Goal: Task Accomplishment & Management: Manage account settings

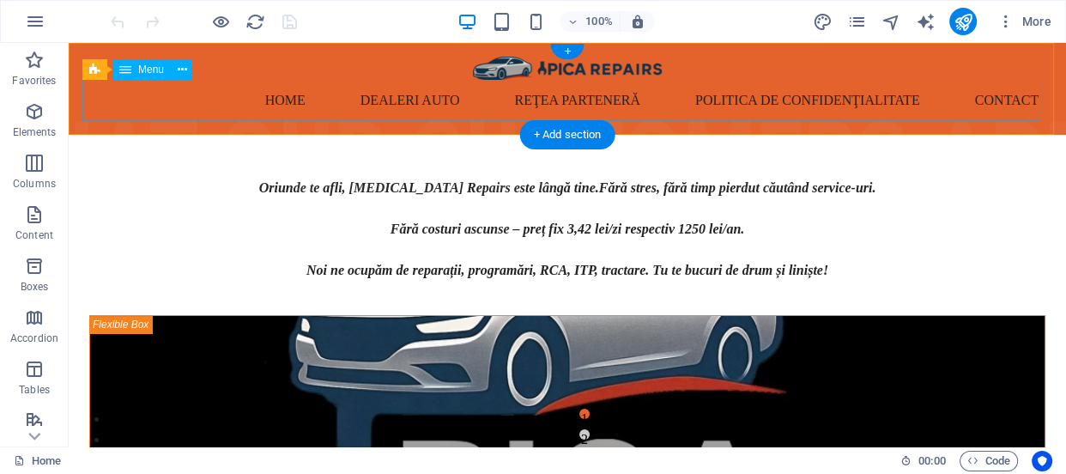
click at [392, 97] on nav "Home Dealeri auto Reţea parteneră Politica de confidenţialitate Contact" at bounding box center [567, 100] width 970 height 41
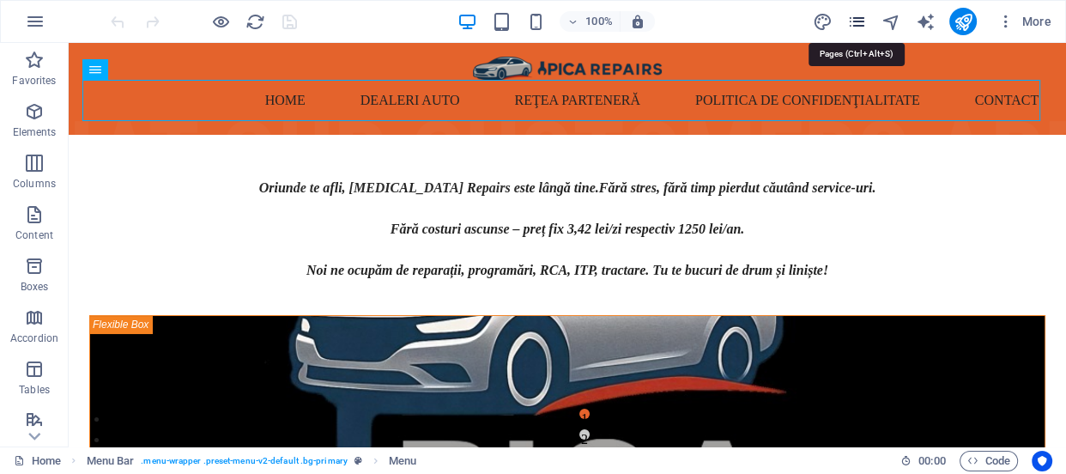
click at [857, 25] on icon "pages" at bounding box center [856, 22] width 20 height 20
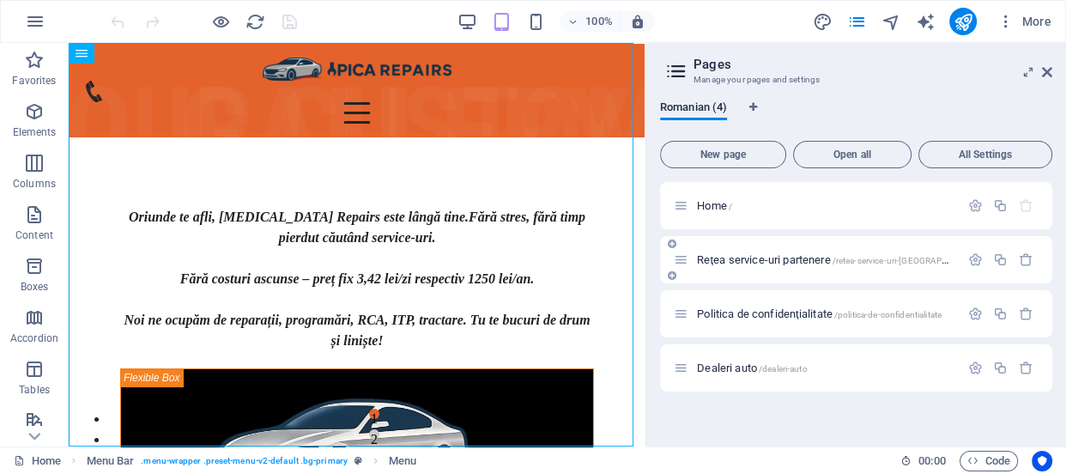
drag, startPoint x: 726, startPoint y: 367, endPoint x: 725, endPoint y: 243, distance: 124.5
click at [725, 243] on div "Home / Reţea service-uri partenere /retea-service-[GEOGRAPHIC_DATA]-partenere P…" at bounding box center [856, 286] width 392 height 209
click at [672, 351] on icon at bounding box center [672, 352] width 9 height 10
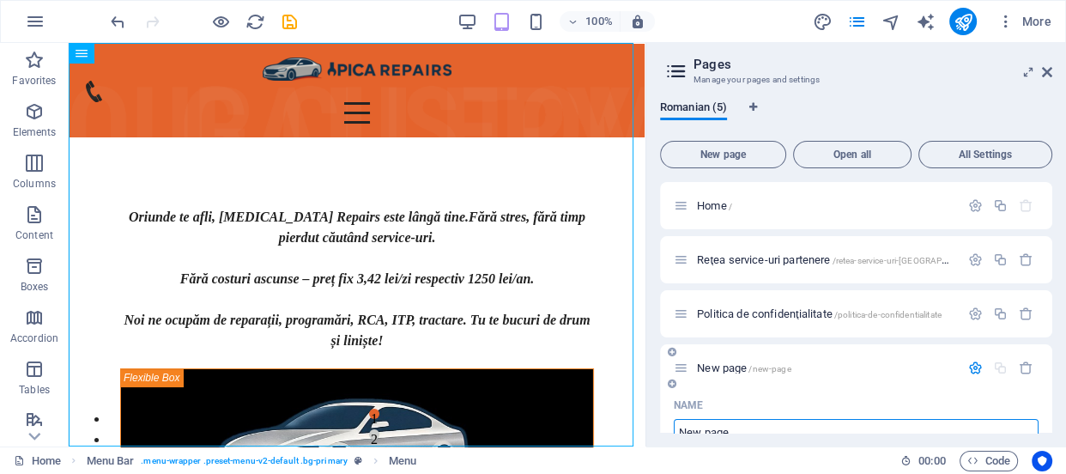
scroll to position [14, 0]
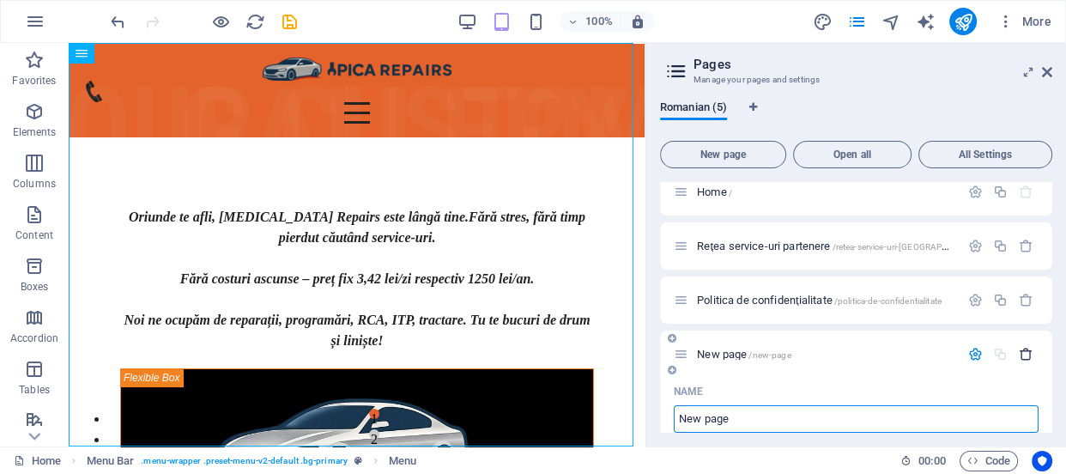
click at [1024, 351] on icon "button" at bounding box center [1026, 354] width 15 height 15
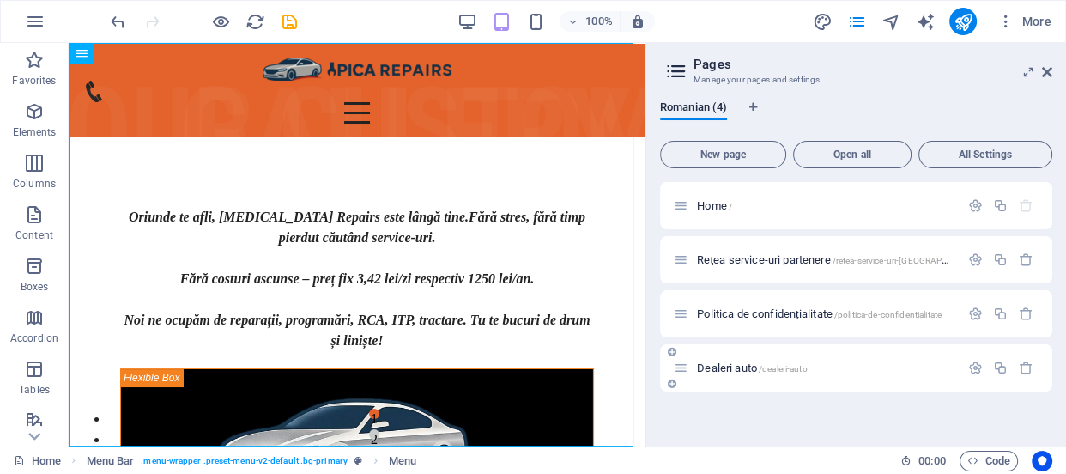
scroll to position [0, 0]
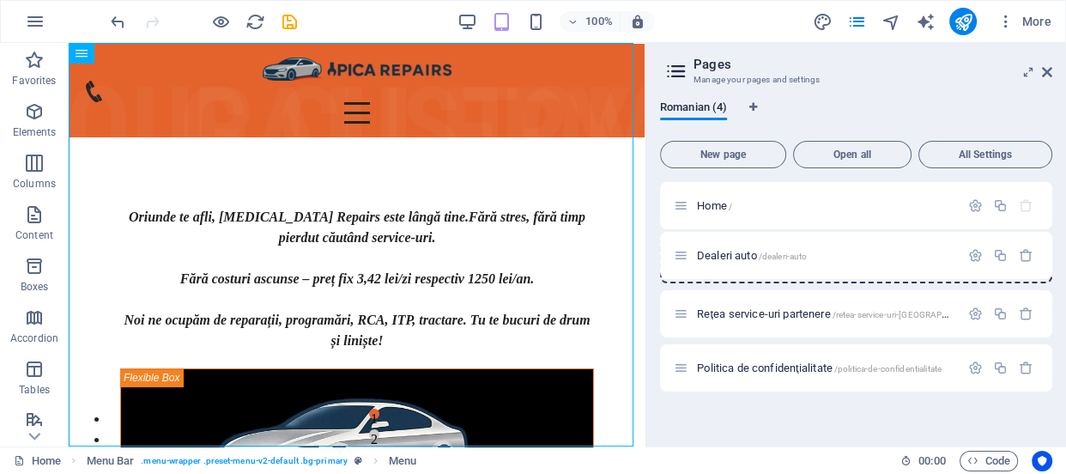
drag, startPoint x: 682, startPoint y: 368, endPoint x: 682, endPoint y: 252, distance: 116.8
click at [682, 252] on div "Home / Reţea service-uri partenere /retea-service-[GEOGRAPHIC_DATA]-partenere P…" at bounding box center [856, 286] width 392 height 209
click at [980, 312] on icon "button" at bounding box center [975, 313] width 15 height 15
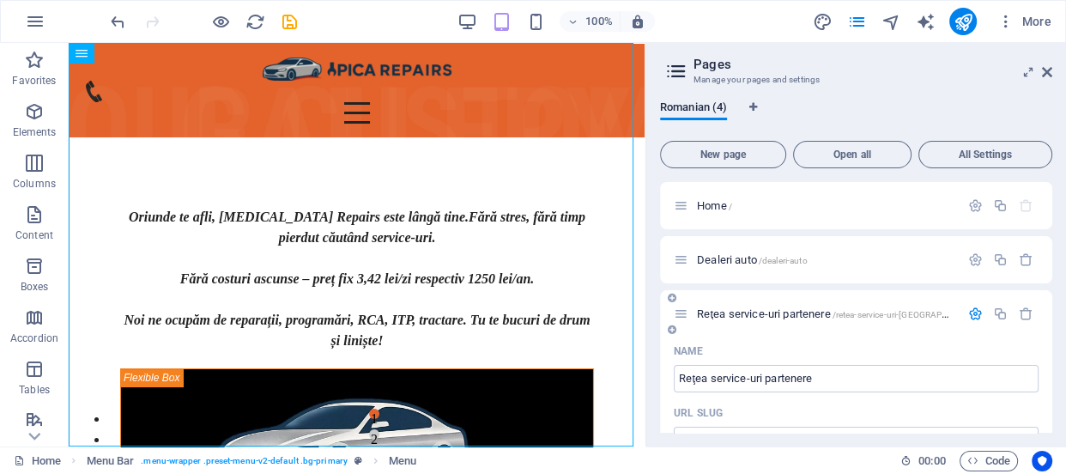
click at [979, 312] on icon "button" at bounding box center [975, 313] width 15 height 15
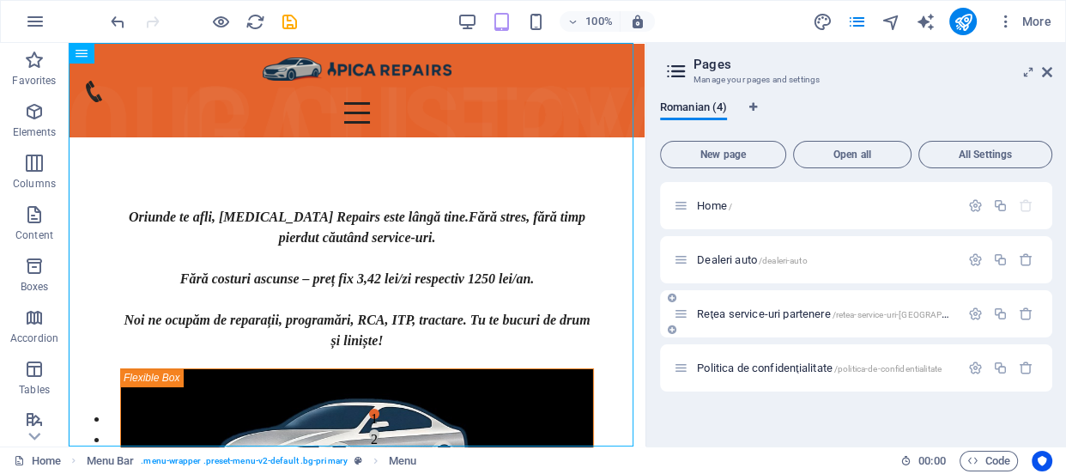
click at [681, 314] on icon at bounding box center [681, 313] width 15 height 15
click at [684, 312] on icon at bounding box center [681, 313] width 15 height 15
click at [730, 258] on span "Dealeri auto /dealeri-auto" at bounding box center [752, 259] width 110 height 13
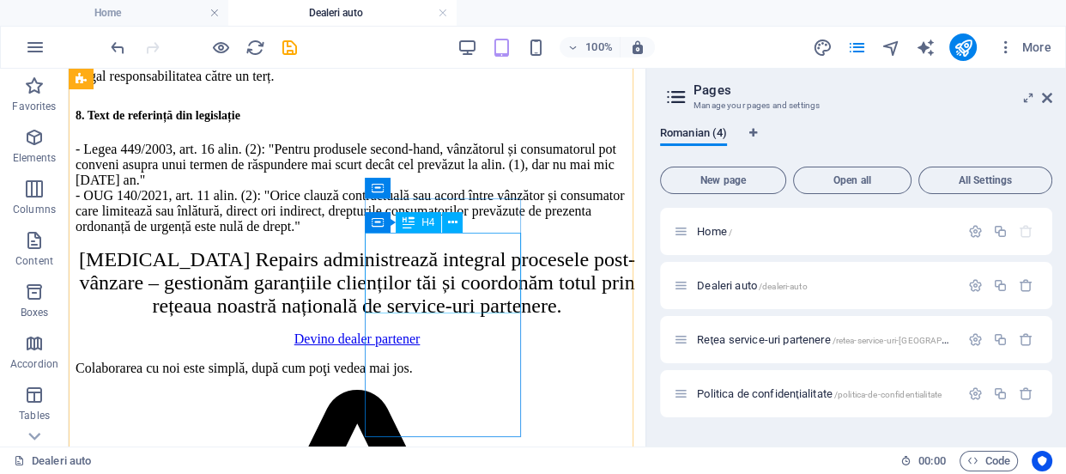
scroll to position [1951, 0]
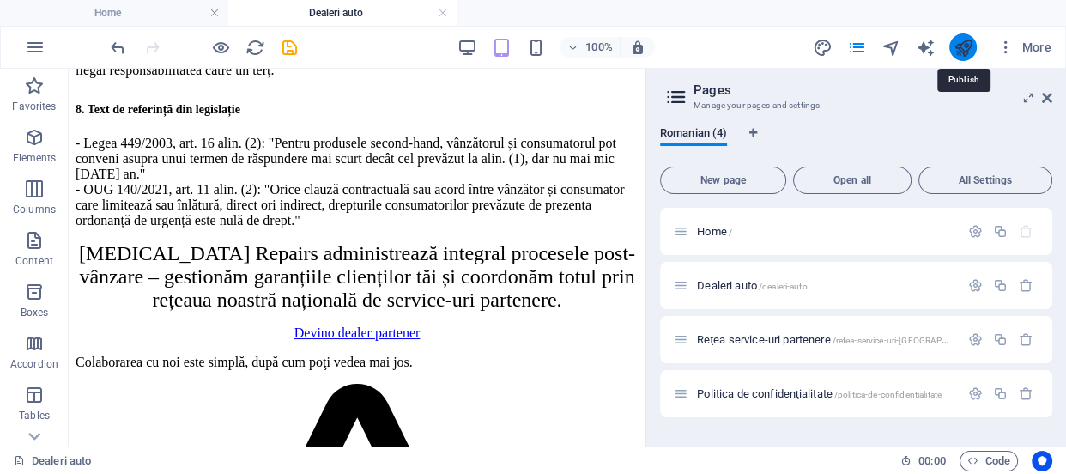
click at [967, 43] on icon "publish" at bounding box center [963, 48] width 20 height 20
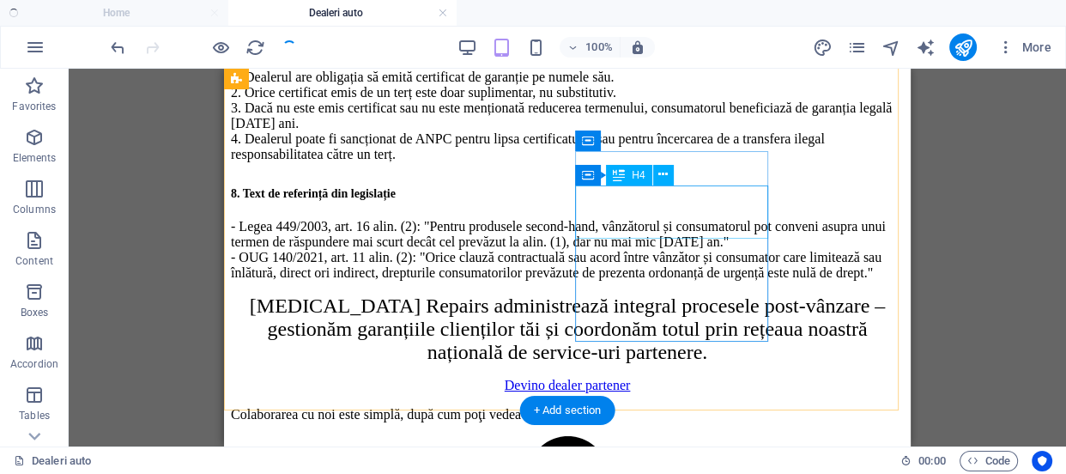
scroll to position [1889, 0]
